Goal: Task Accomplishment & Management: Use online tool/utility

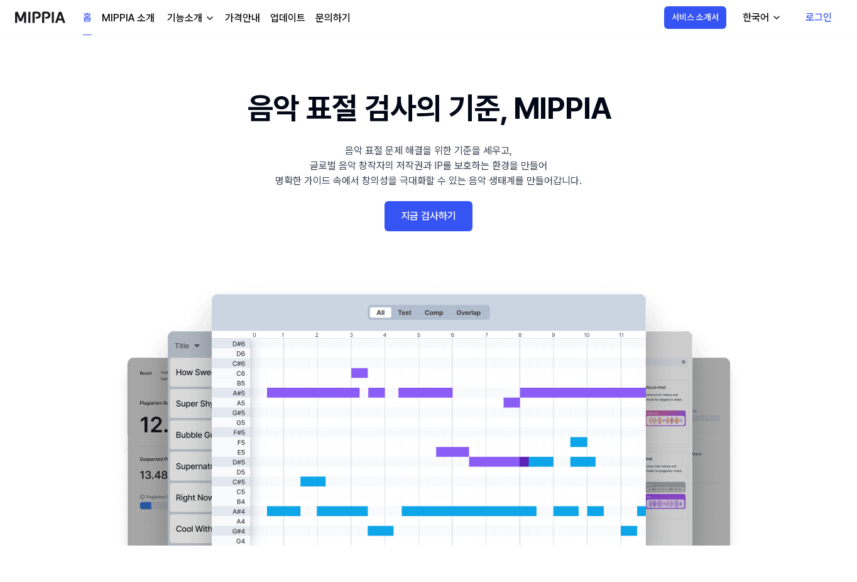
click at [436, 214] on link "지금 검사하기" at bounding box center [429, 216] width 88 height 30
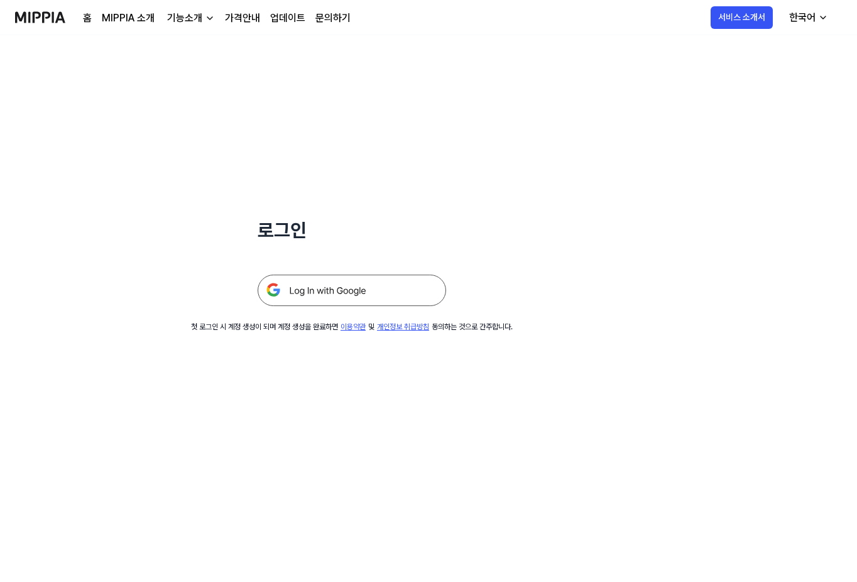
click at [395, 292] on img at bounding box center [352, 290] width 189 height 31
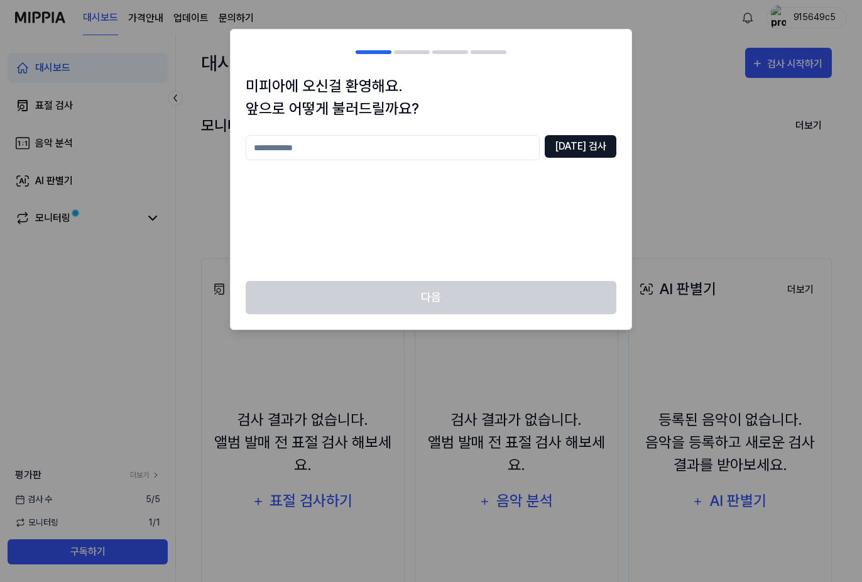
click at [579, 147] on button "[DATE] 검사" at bounding box center [581, 146] width 72 height 23
click at [535, 147] on input "text" at bounding box center [393, 147] width 294 height 25
type input "*"
type input "**"
click at [586, 152] on button "[DATE] 검사" at bounding box center [581, 146] width 72 height 23
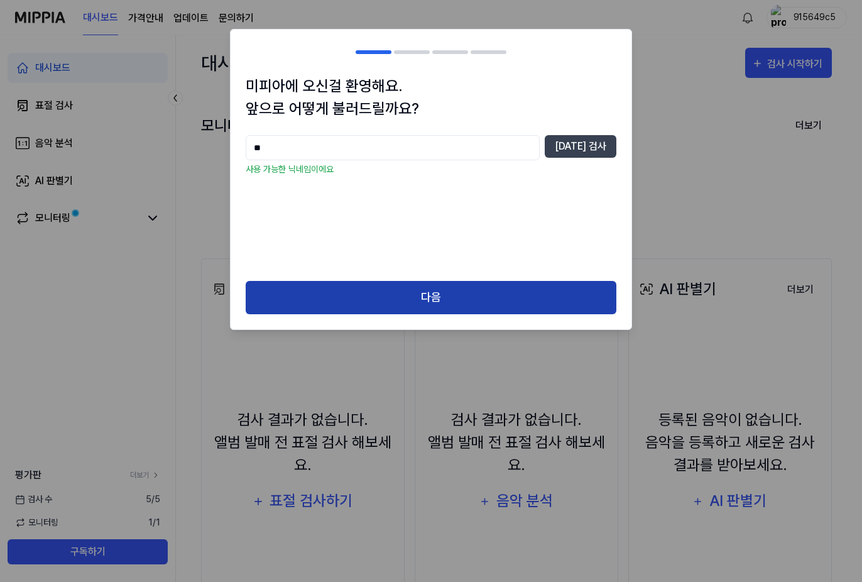
click at [554, 290] on button "다음" at bounding box center [431, 297] width 371 height 33
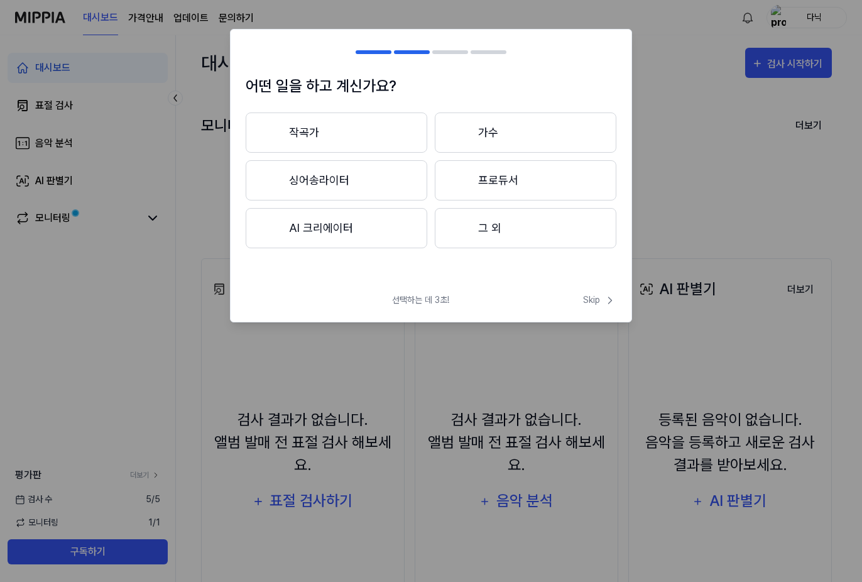
click at [412, 143] on button "작곡가" at bounding box center [337, 132] width 182 height 40
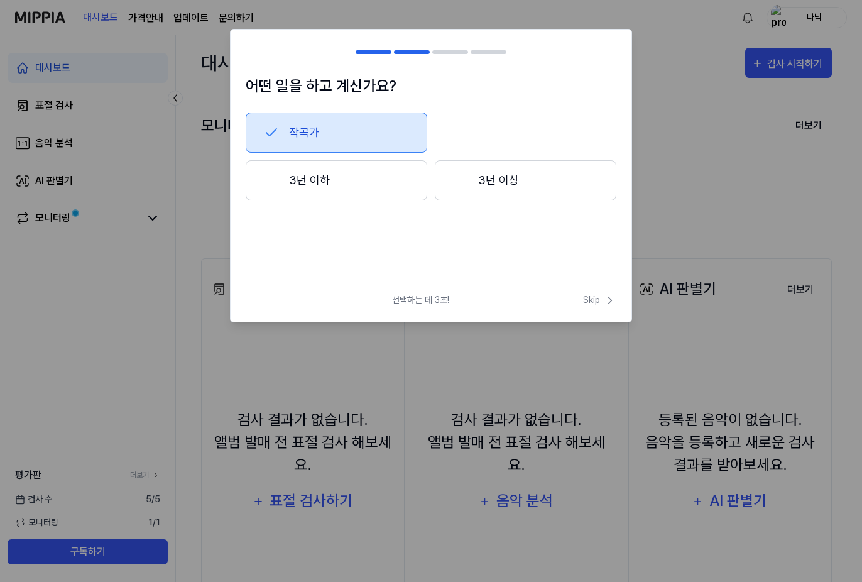
click at [500, 176] on button "3년 이상" at bounding box center [526, 180] width 182 height 40
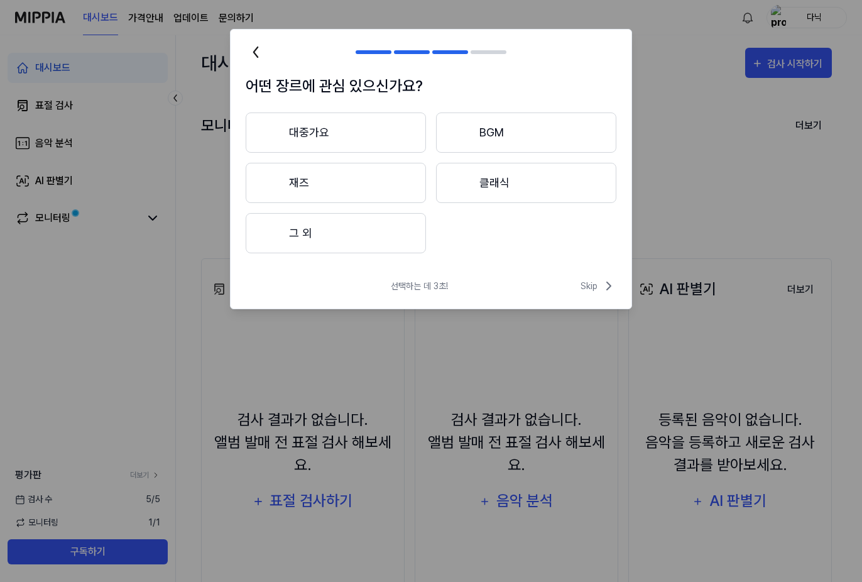
click at [383, 125] on button "대중가요" at bounding box center [336, 132] width 180 height 40
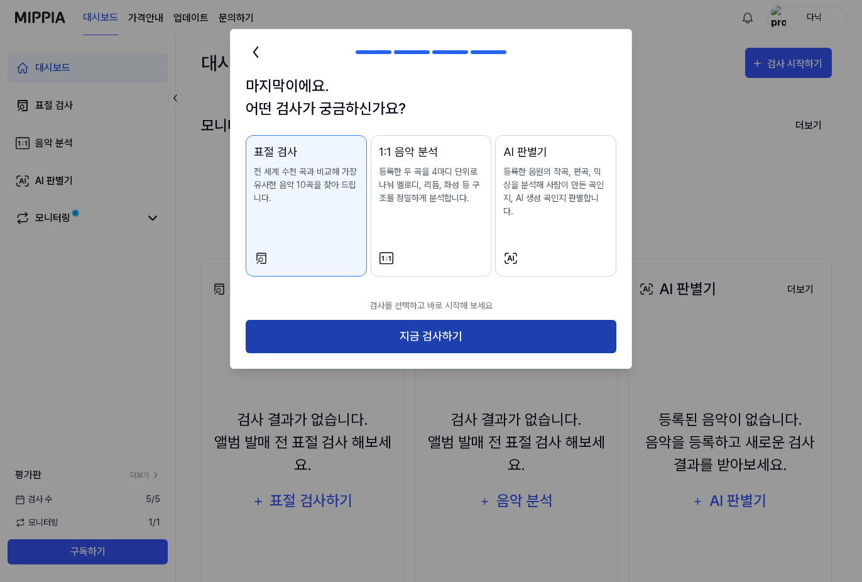
click at [466, 322] on button "지금 검사하기" at bounding box center [431, 336] width 371 height 33
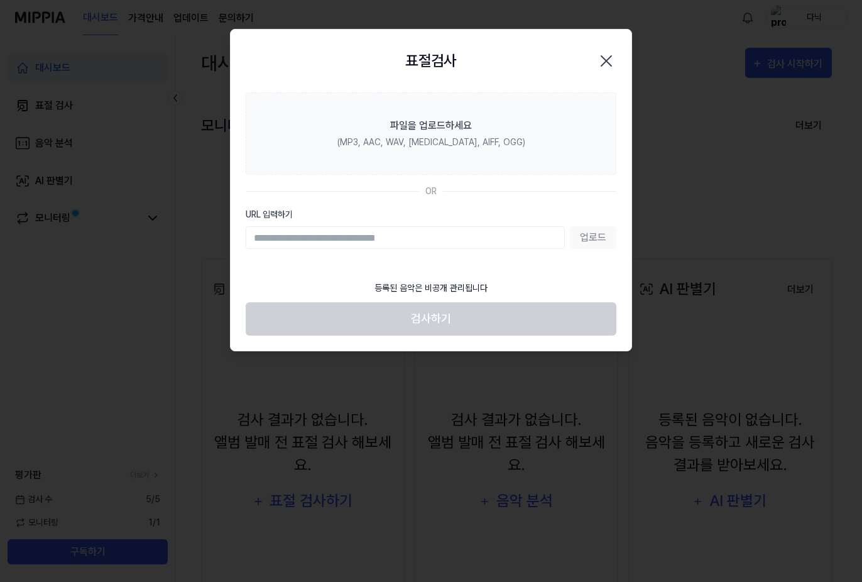
click at [608, 63] on icon "button" at bounding box center [606, 61] width 20 height 20
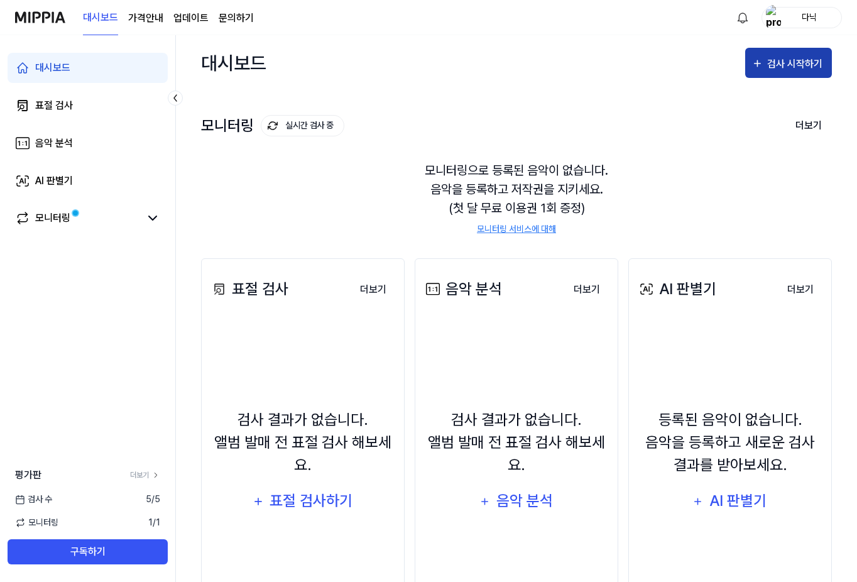
click at [767, 63] on div "검사 시작하기" at bounding box center [789, 64] width 74 height 16
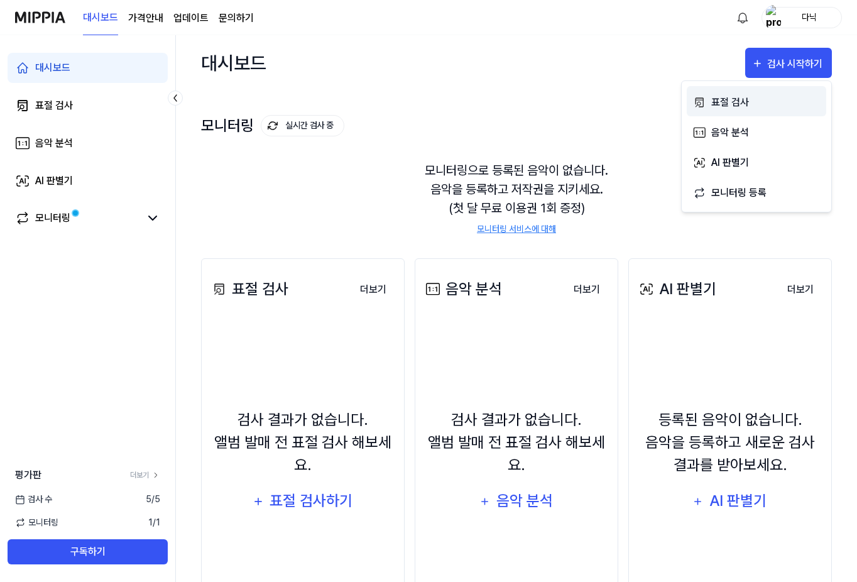
click at [746, 103] on div "표절 검사" at bounding box center [765, 102] width 109 height 16
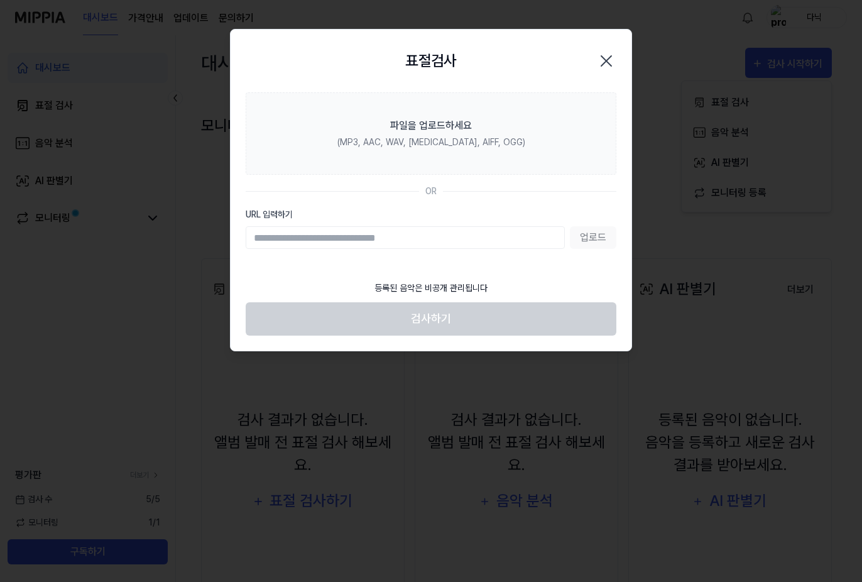
click at [623, 53] on div "표절검사 닫기" at bounding box center [431, 61] width 401 height 63
click at [628, 52] on div "표절검사 닫기" at bounding box center [431, 61] width 401 height 63
click at [623, 54] on div "표절검사 닫기" at bounding box center [431, 61] width 401 height 63
click at [610, 59] on icon "button" at bounding box center [606, 61] width 20 height 20
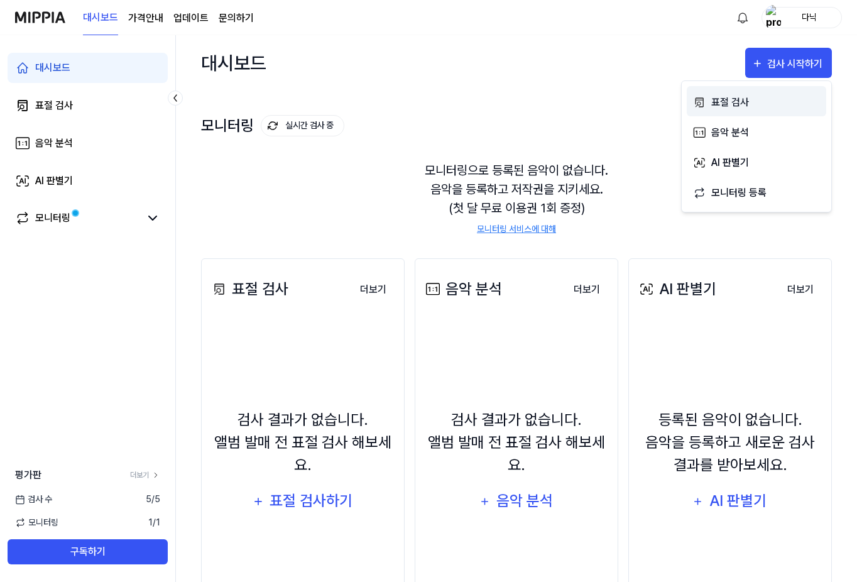
click at [716, 99] on div "표절 검사" at bounding box center [765, 102] width 109 height 16
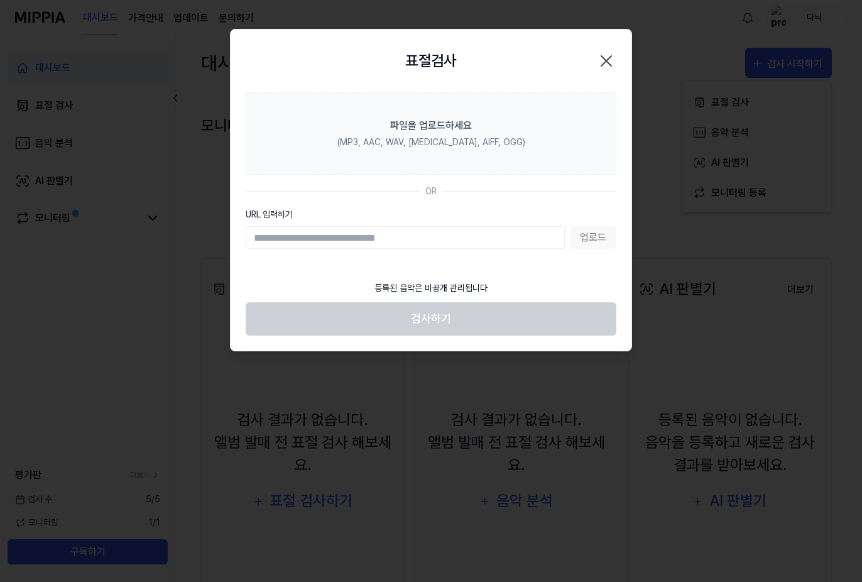
click at [447, 242] on input "URL 입력하기" at bounding box center [405, 237] width 319 height 23
type input "**********"
click at [592, 240] on button "업로드" at bounding box center [593, 237] width 47 height 23
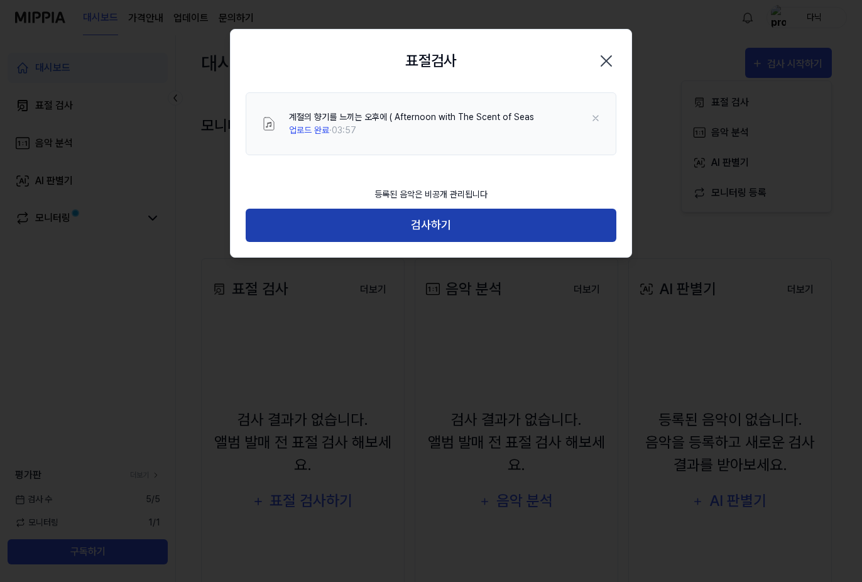
click at [449, 211] on button "검사하기" at bounding box center [431, 225] width 371 height 33
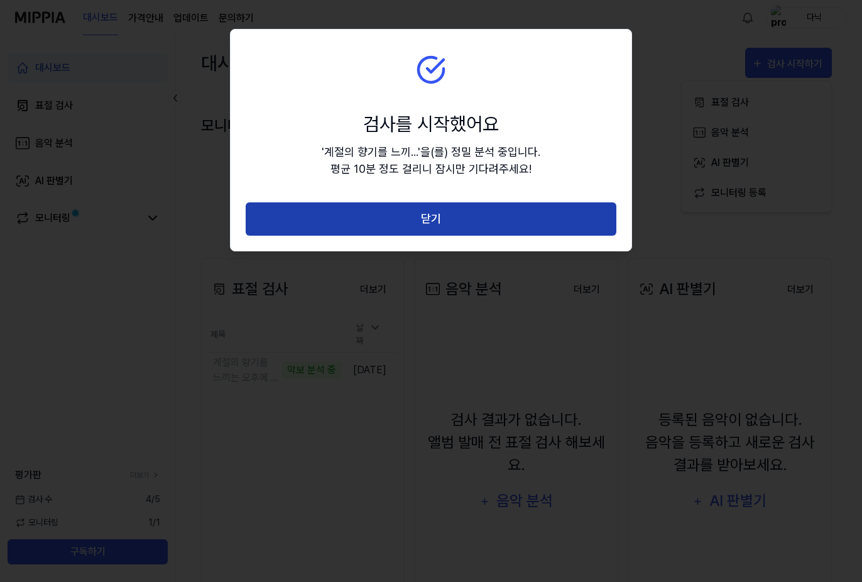
click at [458, 227] on button "닫기" at bounding box center [431, 218] width 371 height 33
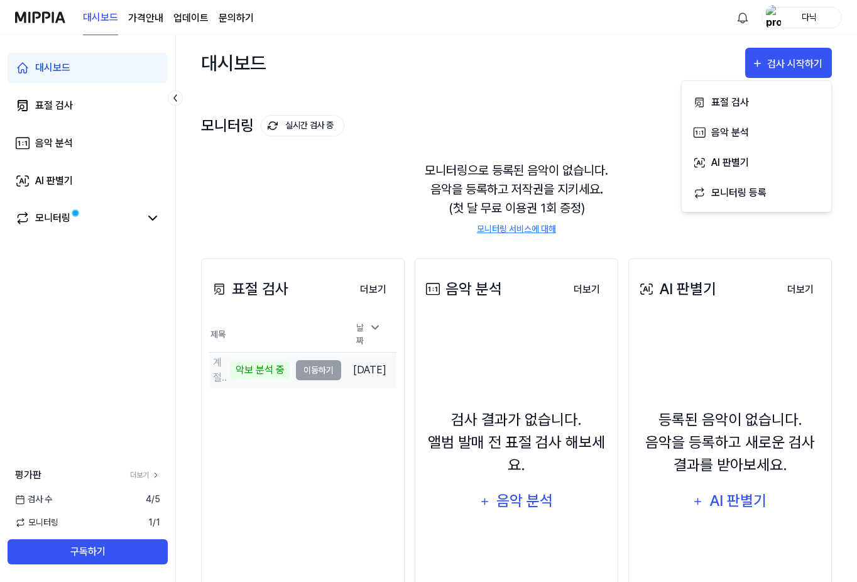
click at [304, 364] on td "계절의 향기를 느끼는 오후에 ( Afternoon with The Scent of Seas 악보 분석 중 이동하기" at bounding box center [275, 370] width 132 height 35
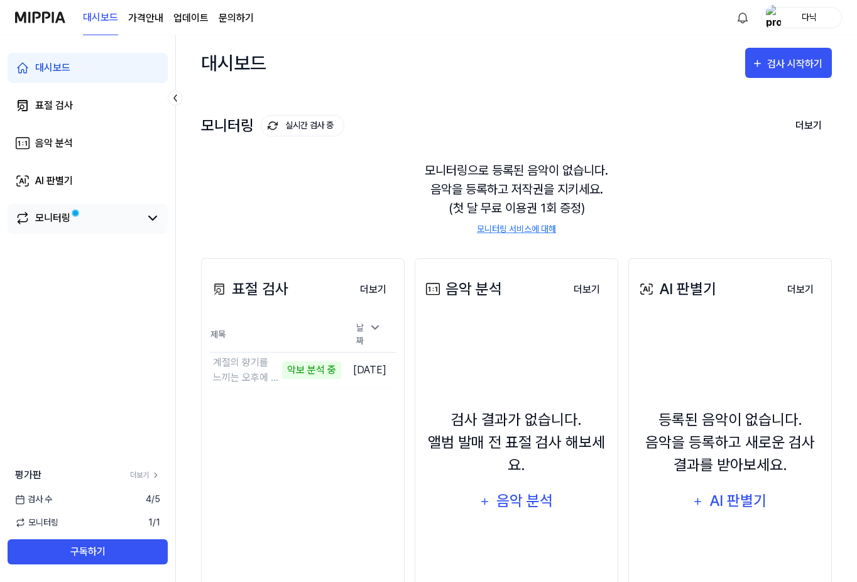
click at [140, 213] on div "모니터링" at bounding box center [87, 218] width 145 height 15
click at [161, 217] on div "모니터링" at bounding box center [88, 219] width 160 height 30
click at [156, 219] on icon at bounding box center [152, 218] width 15 height 15
click at [155, 219] on icon at bounding box center [153, 218] width 8 height 4
click at [106, 216] on link "모니터링" at bounding box center [77, 218] width 125 height 15
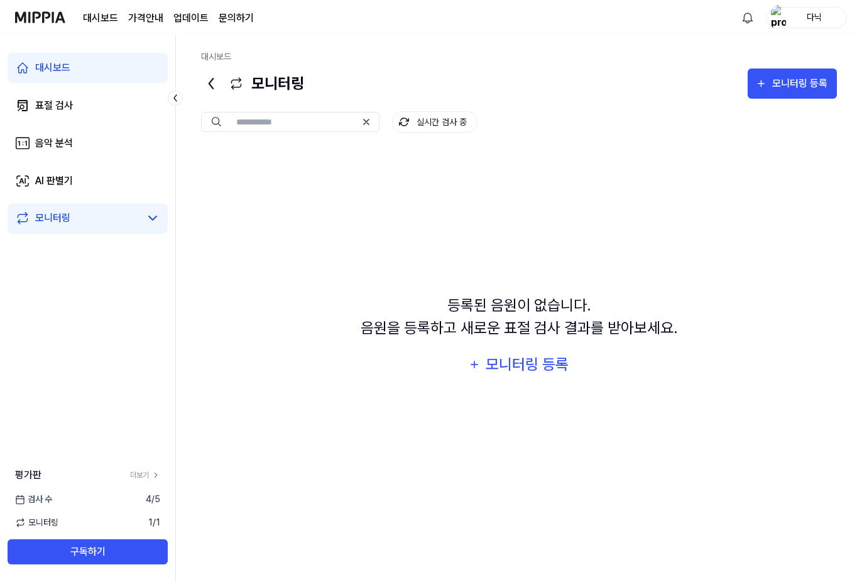
click at [128, 55] on link "대시보드" at bounding box center [88, 68] width 160 height 30
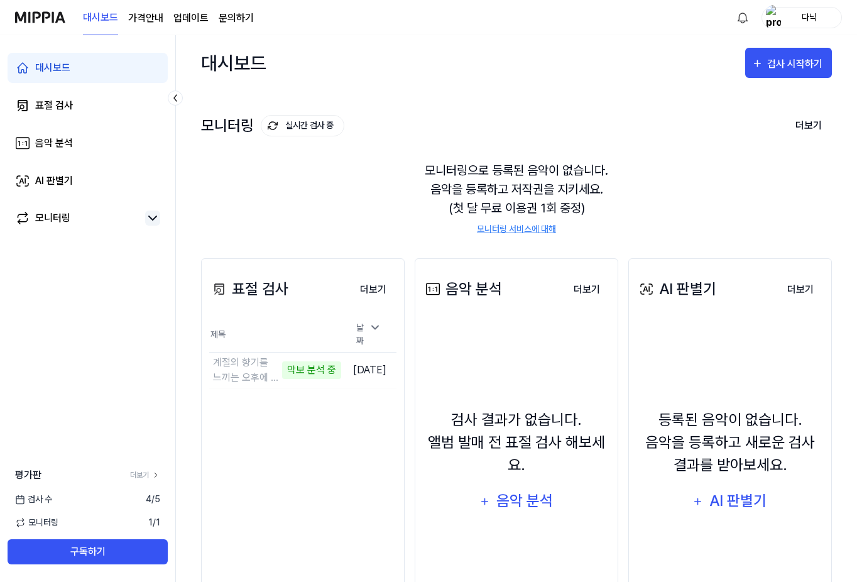
click at [550, 233] on div "표절 검사 더보기 표절 검사 제목 날짜 계절의 향기를 느끼는 오후에 ( Afternoon with The Scent of Seas 악보 분석 …" at bounding box center [516, 453] width 631 height 441
click at [549, 227] on link "모니터링 서비스에 대해" at bounding box center [516, 228] width 79 height 13
click at [148, 478] on link "더보기" at bounding box center [145, 474] width 30 height 11
click at [36, 549] on button "구독하기" at bounding box center [88, 551] width 160 height 25
click at [296, 370] on button "이동하기" at bounding box center [318, 370] width 45 height 20
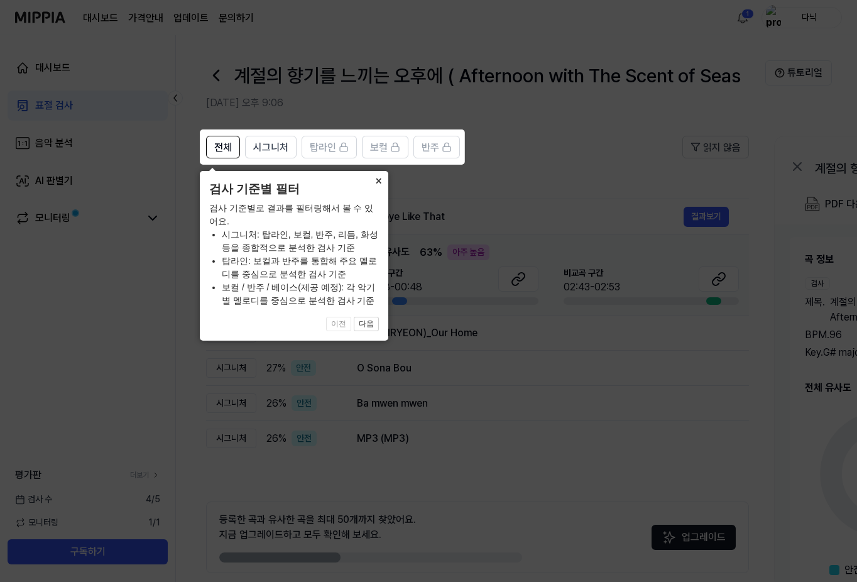
click at [376, 182] on button "×" at bounding box center [378, 180] width 20 height 18
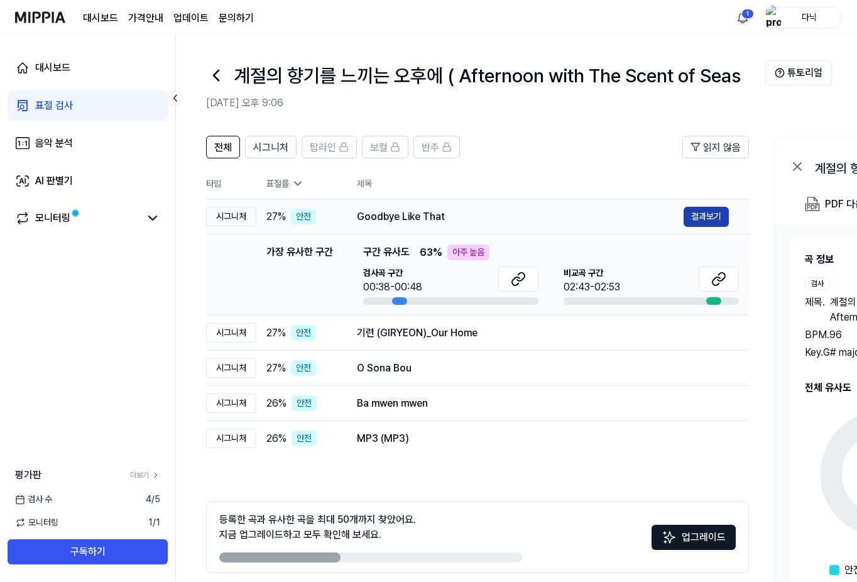
click at [704, 214] on button "결과보기" at bounding box center [706, 217] width 45 height 20
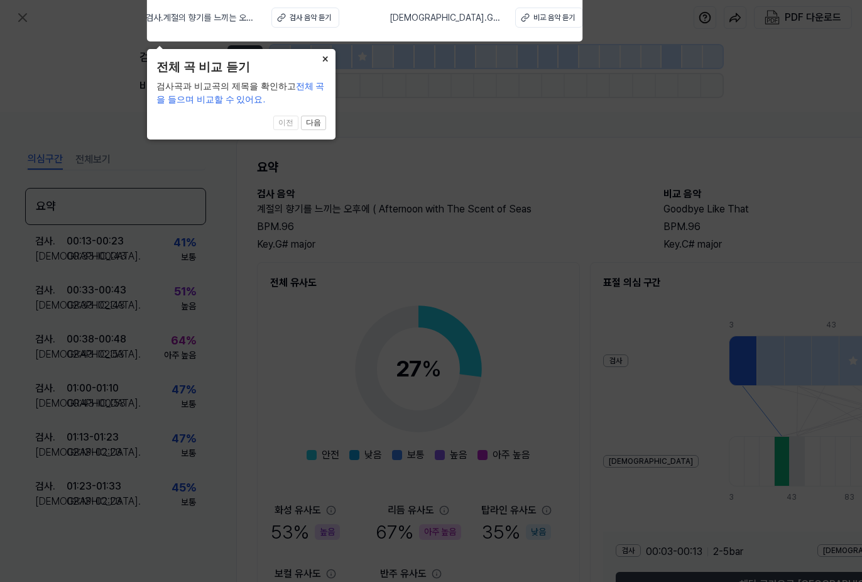
click at [327, 58] on button "×" at bounding box center [325, 58] width 20 height 18
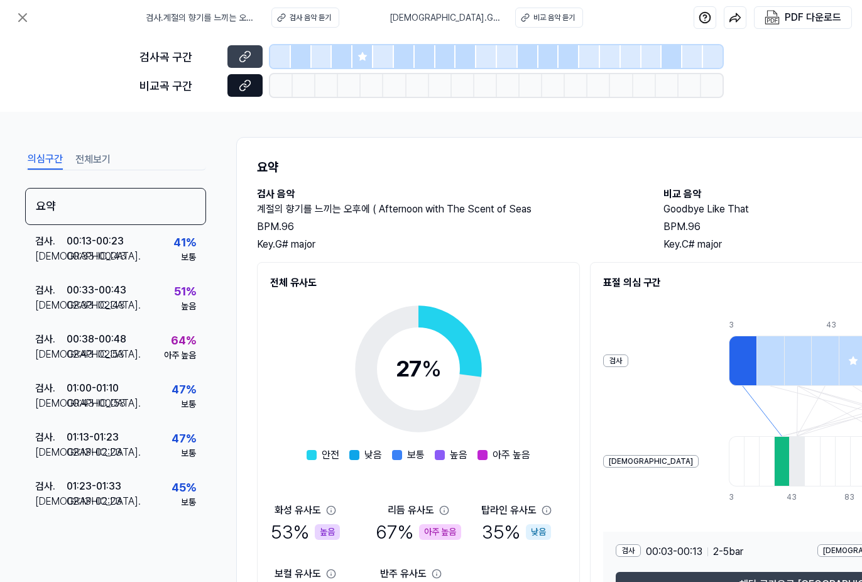
click at [252, 85] on button at bounding box center [244, 85] width 35 height 23
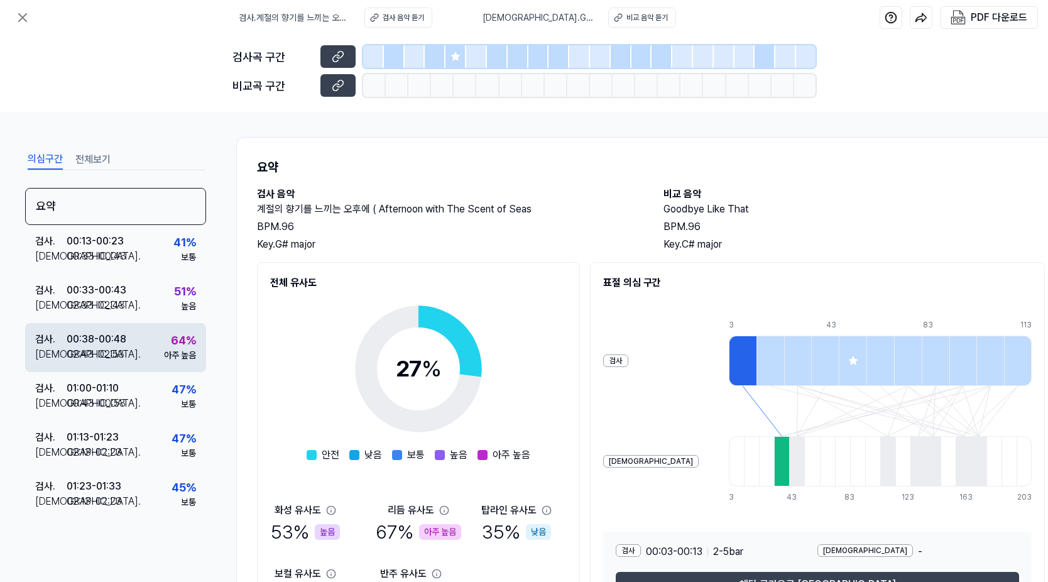
click at [141, 342] on div "검사 . 00:38 - 00:48 비교 . 02:43 - 02:53 64 % 아주 높음" at bounding box center [115, 347] width 181 height 49
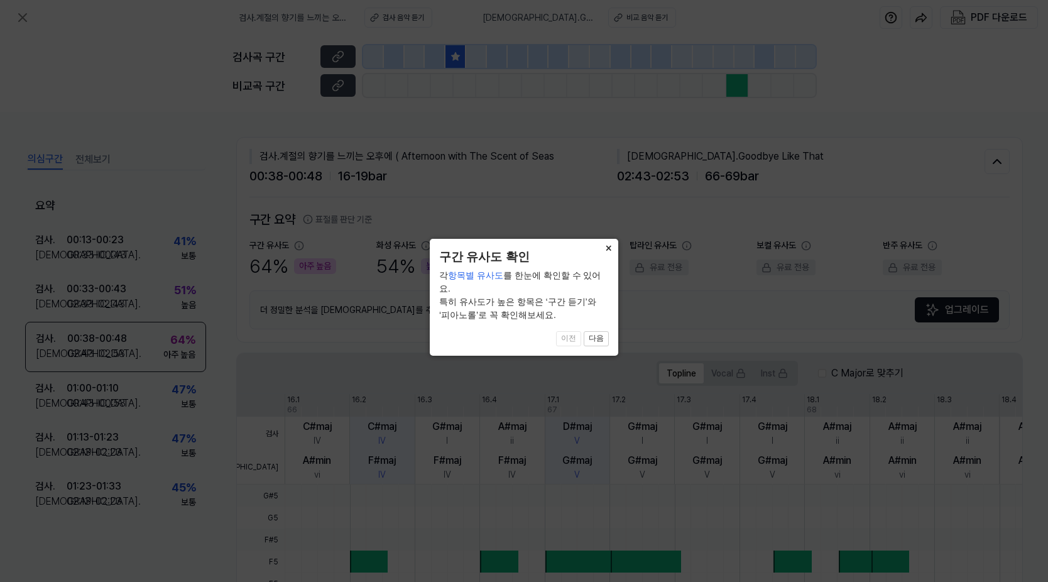
click at [606, 252] on button "×" at bounding box center [608, 248] width 20 height 18
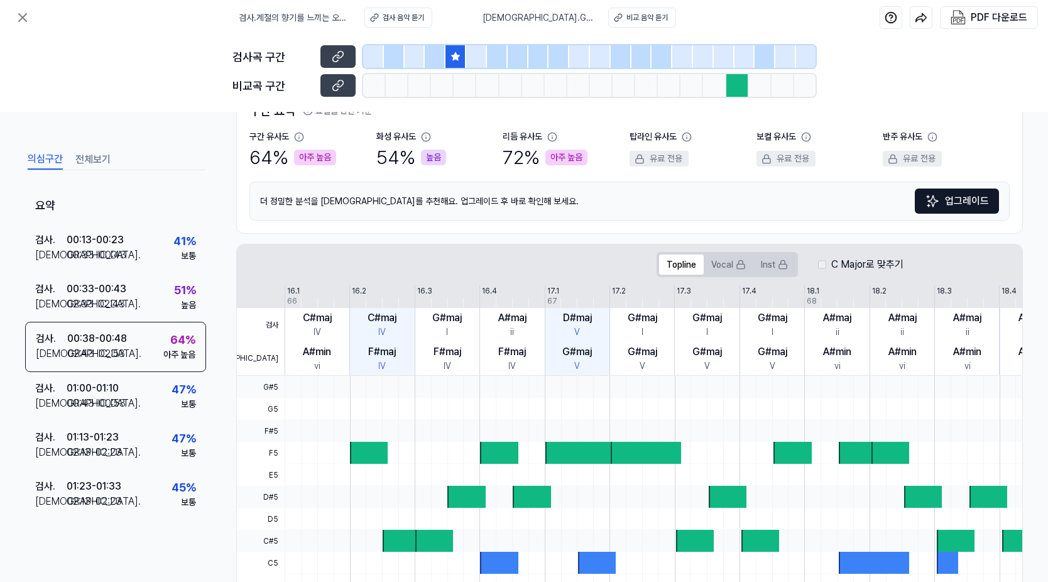
scroll to position [92, 0]
